Goal: Navigation & Orientation: Find specific page/section

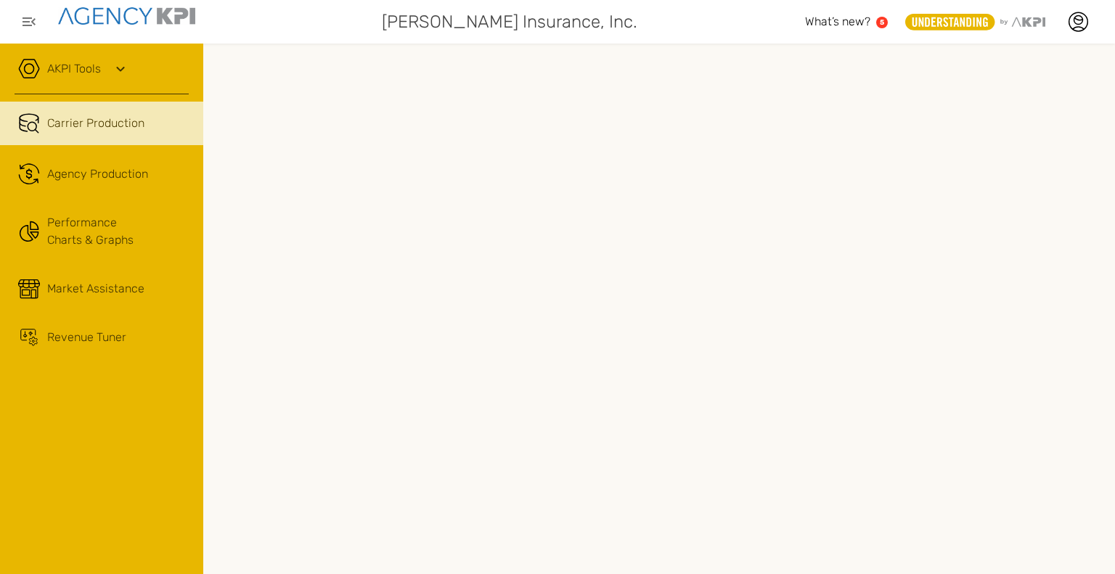
click at [116, 173] on div "Agency Production" at bounding box center [97, 173] width 101 height 17
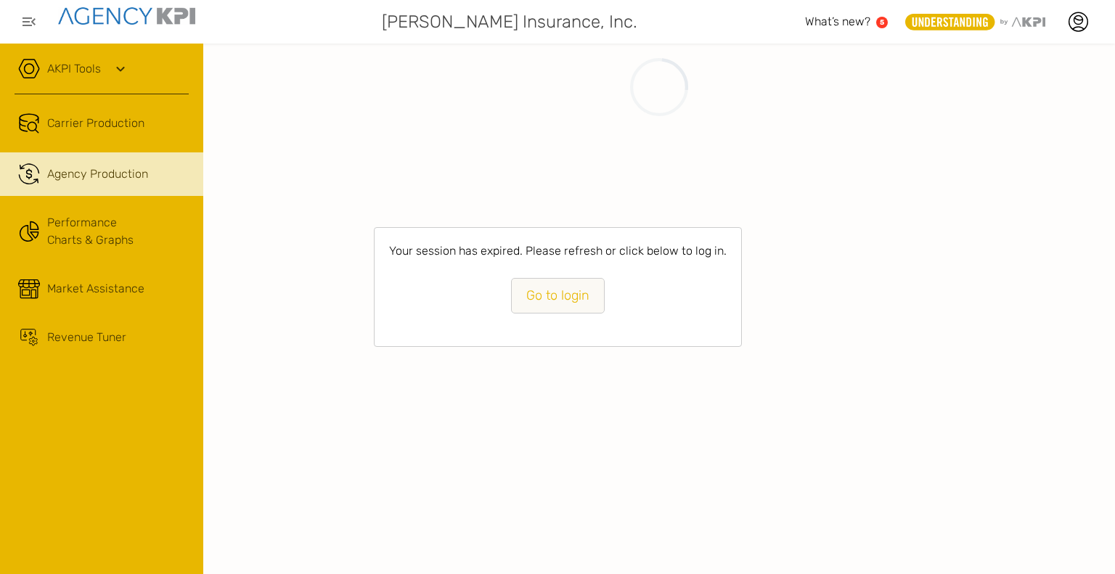
click at [117, 133] on link "Carrier Production" at bounding box center [101, 124] width 203 height 44
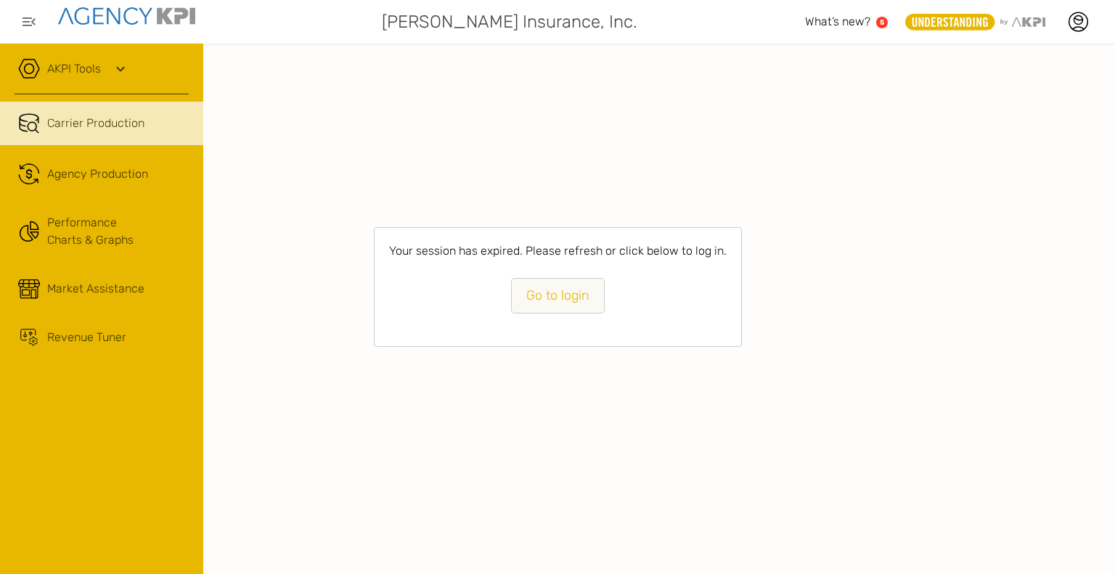
click at [117, 133] on link "Carrier Production" at bounding box center [101, 124] width 203 height 44
click at [547, 288] on link "Go to login" at bounding box center [558, 296] width 94 height 36
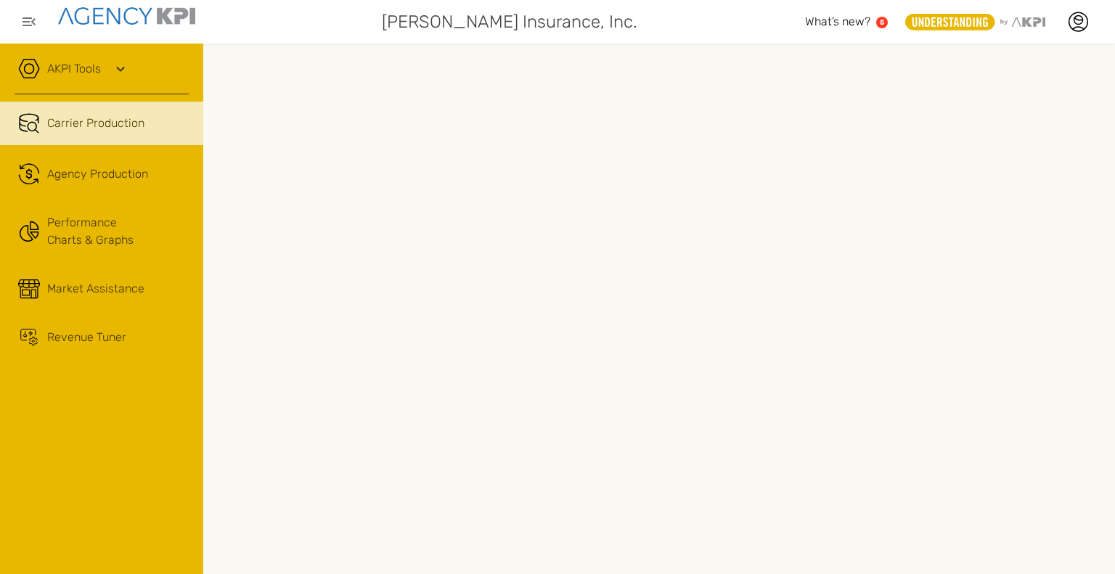
scroll to position [0, 19]
